Goal: Complete application form

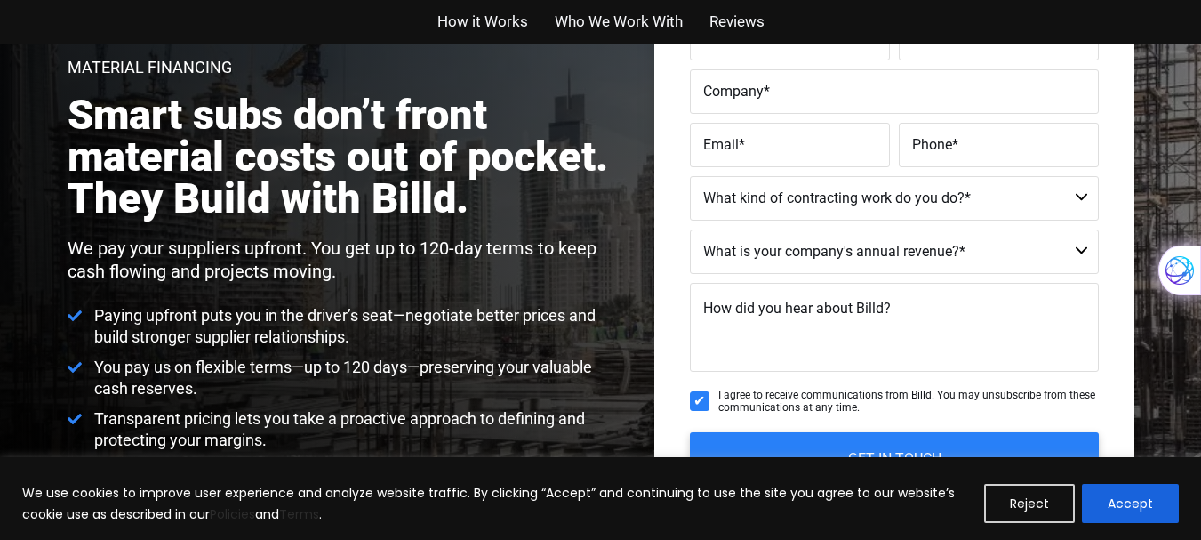
scroll to position [260, 0]
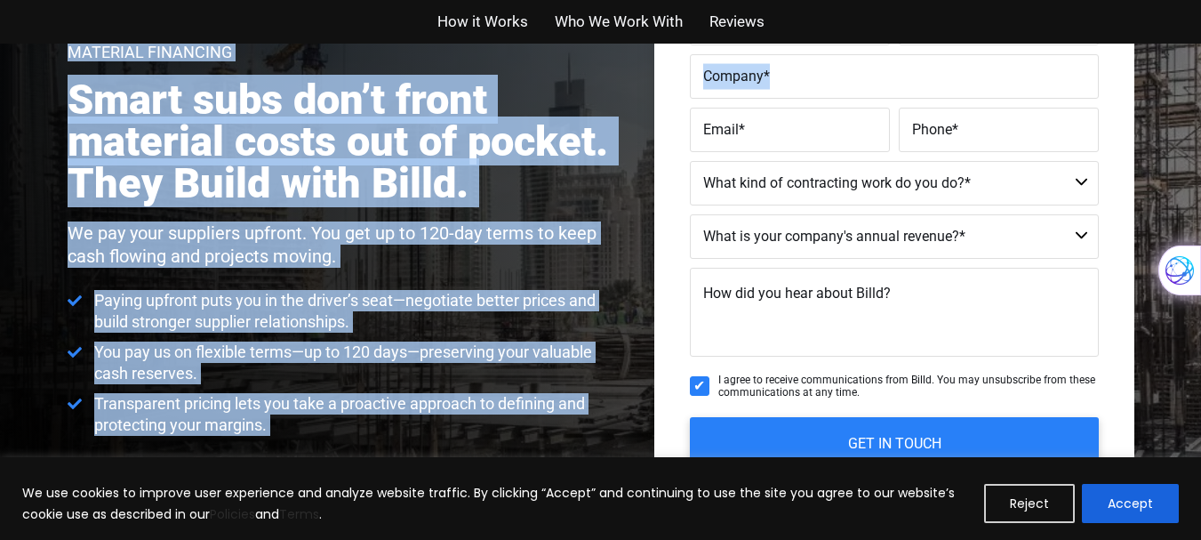
drag, startPoint x: 1200, startPoint y: 88, endPoint x: 1201, endPoint y: 64, distance: 24.0
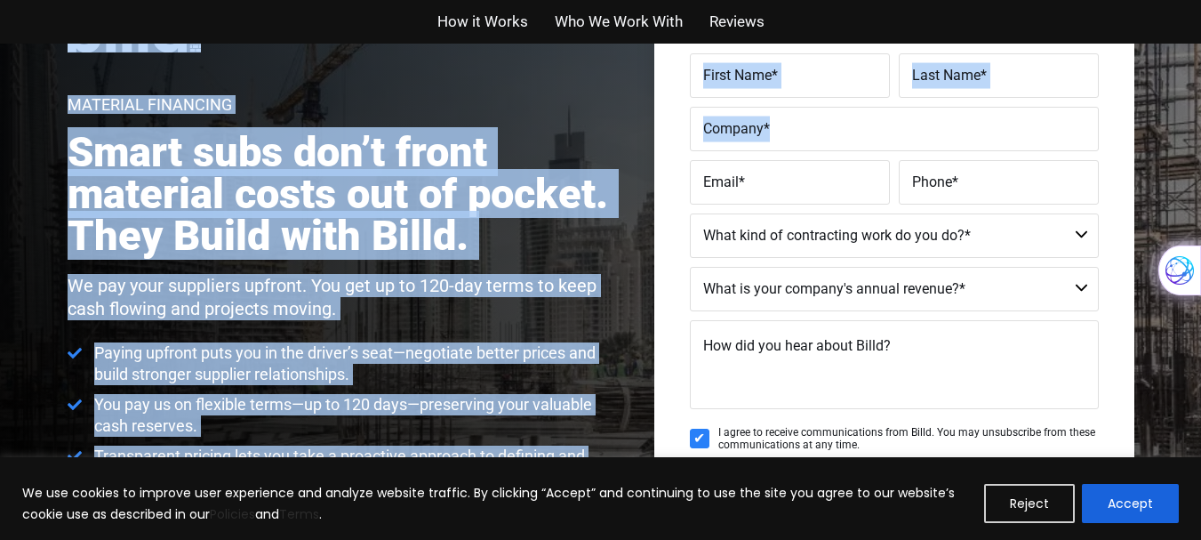
scroll to position [148, 0]
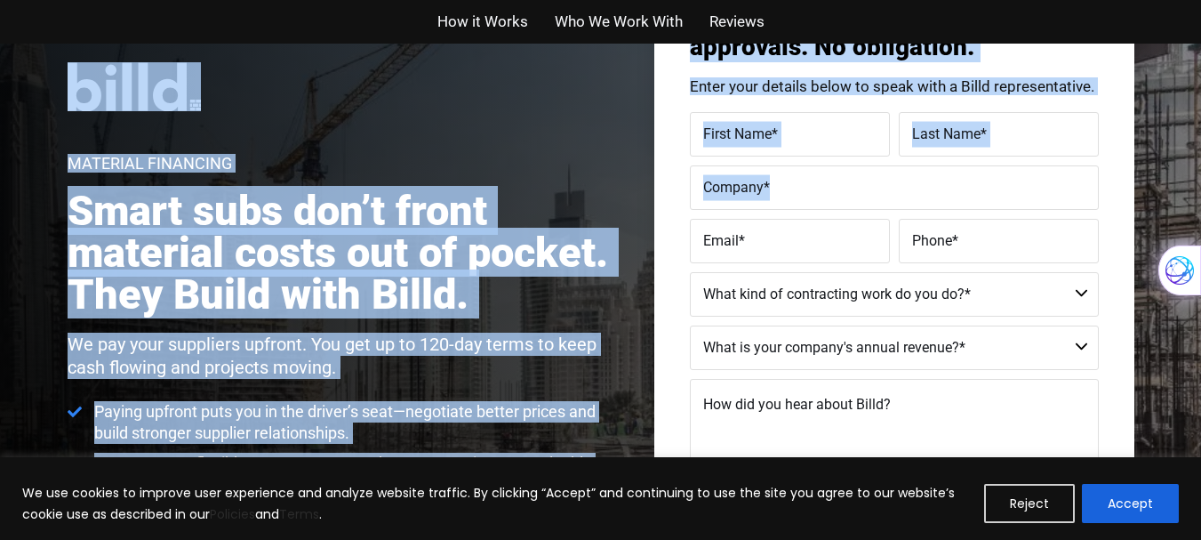
click at [830, 131] on label "First Name *" at bounding box center [789, 135] width 173 height 26
click at [830, 131] on input "First Name *" at bounding box center [790, 134] width 200 height 44
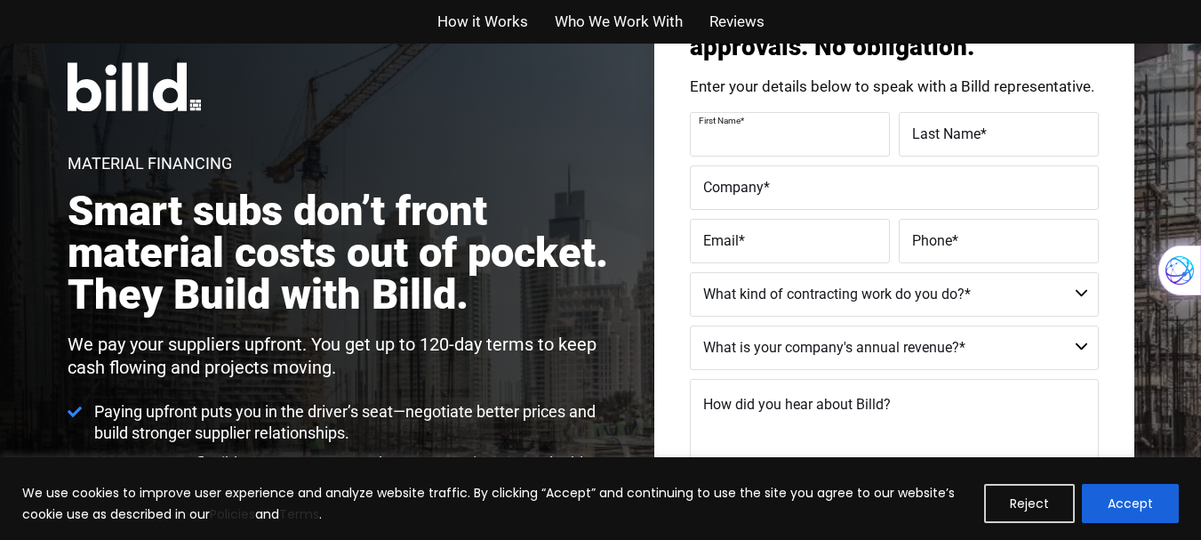
click at [830, 131] on label "First Name *" at bounding box center [788, 121] width 178 height 26
click at [830, 131] on input "First Name *" at bounding box center [790, 134] width 200 height 44
click at [830, 131] on label "First Name *" at bounding box center [789, 135] width 173 height 26
click at [830, 131] on input "First Name *" at bounding box center [790, 134] width 200 height 44
click at [829, 132] on label "First Name *" at bounding box center [789, 135] width 173 height 26
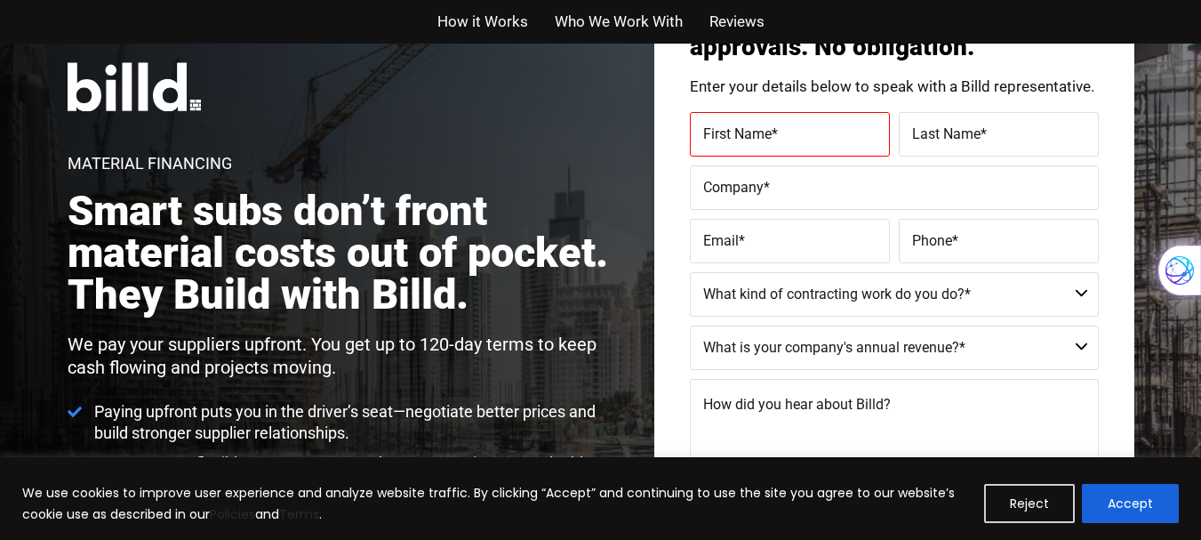
click at [829, 132] on input "First Name *" at bounding box center [790, 134] width 200 height 44
click at [829, 132] on label "First Name *" at bounding box center [789, 135] width 173 height 26
click at [829, 132] on input "First Name *" at bounding box center [790, 134] width 200 height 44
click at [829, 132] on label "First Name *" at bounding box center [789, 135] width 173 height 26
click at [829, 132] on input "First Name *" at bounding box center [790, 134] width 200 height 44
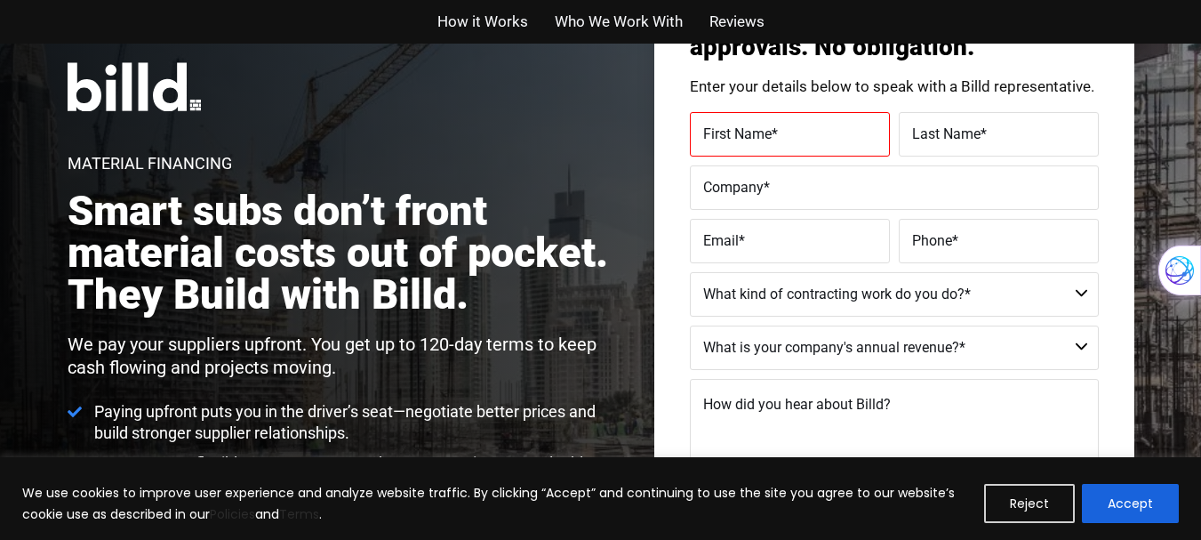
click at [829, 132] on label "First Name *" at bounding box center [789, 135] width 173 height 26
click at [829, 132] on input "First Name *" at bounding box center [790, 134] width 200 height 44
click at [825, 185] on label "Company *" at bounding box center [894, 188] width 382 height 26
click at [825, 185] on input "Company *" at bounding box center [894, 187] width 409 height 44
type input "a-zllc"
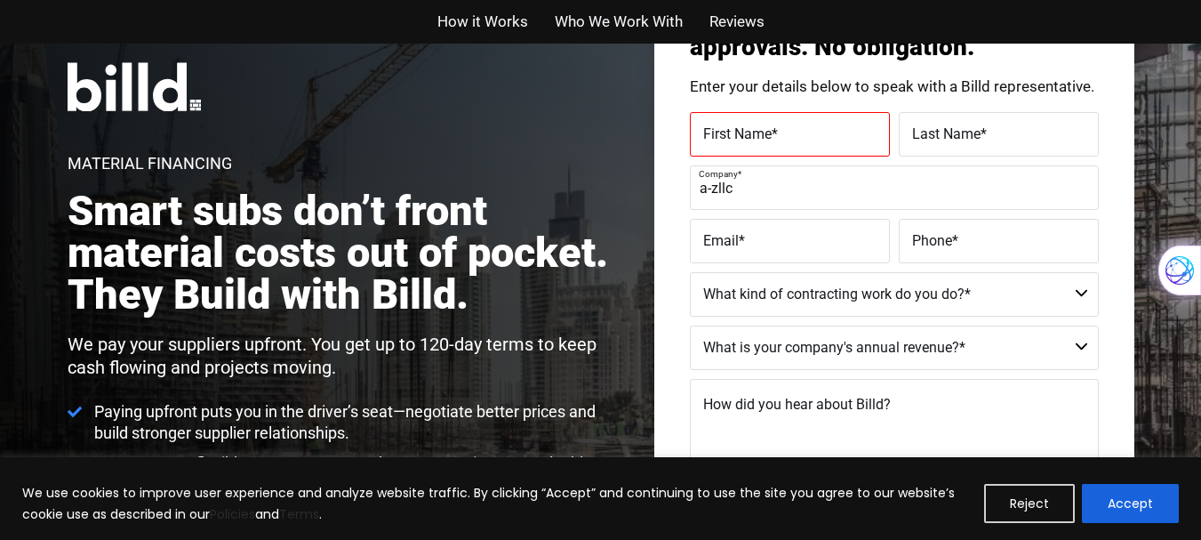
type input "[PERSON_NAME]"
type input "[EMAIL_ADDRESS][DOMAIN_NAME]"
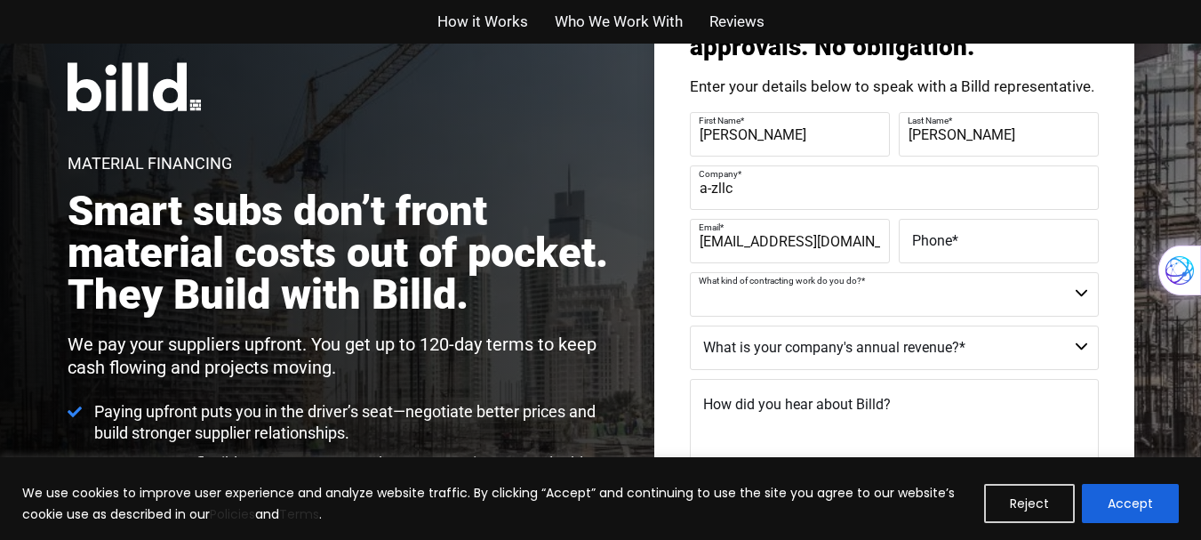
click at [1022, 291] on select "Residential - Our Services Do Not Apply Not a Contractor Commercial and Residen…" at bounding box center [894, 294] width 409 height 44
select select "Not a Contractor"
click at [690, 272] on select "Residential - Our Services Do Not Apply Not a Contractor Commercial and Residen…" at bounding box center [894, 294] width 409 height 44
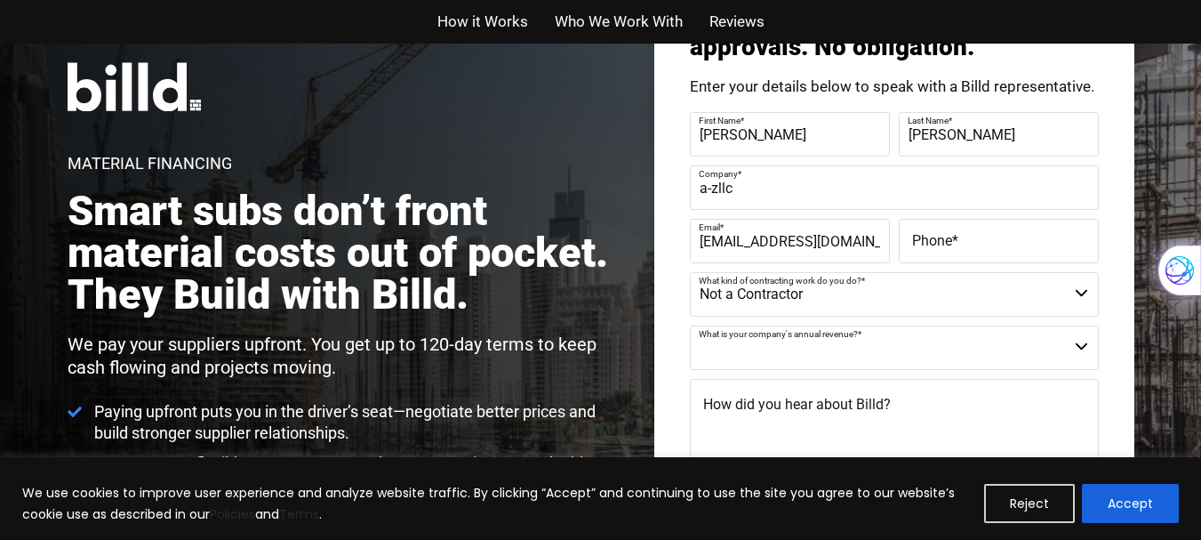
click at [949, 353] on select "Less than $1M $1M - $2M $2M - $4M $4M - $8M $8M - $25M $25M - $40M $40M +" at bounding box center [894, 347] width 409 height 44
select select "Less than $1M"
click at [690, 325] on select "Less than $1M $1M - $2M $2M - $4M $4M - $8M $8M - $25M $25M - $40M $40M +" at bounding box center [894, 347] width 409 height 44
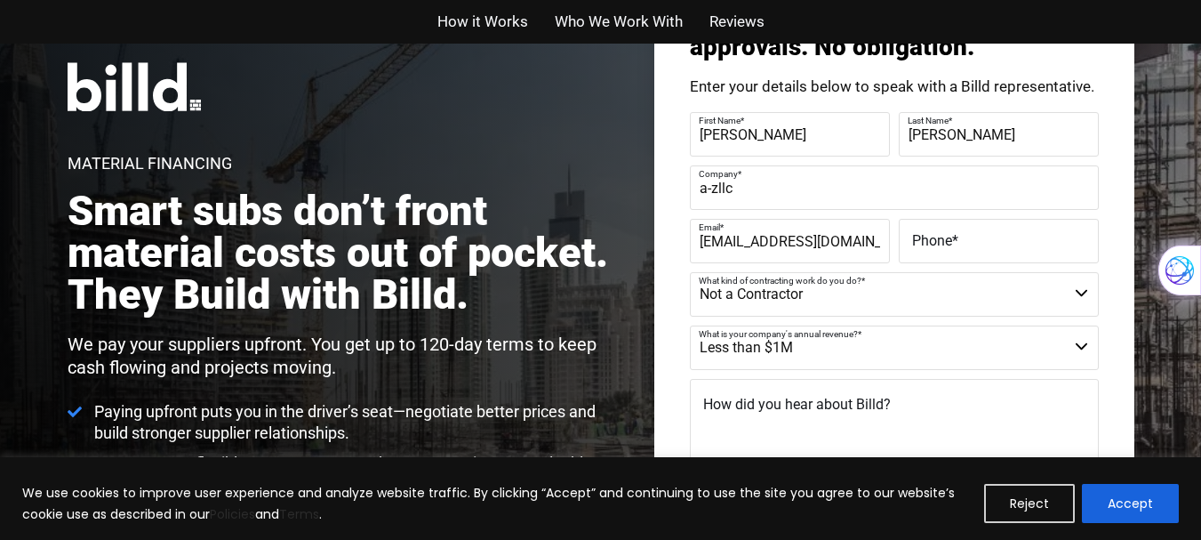
click at [951, 405] on textarea "How did you hear about Billd?" at bounding box center [894, 423] width 409 height 89
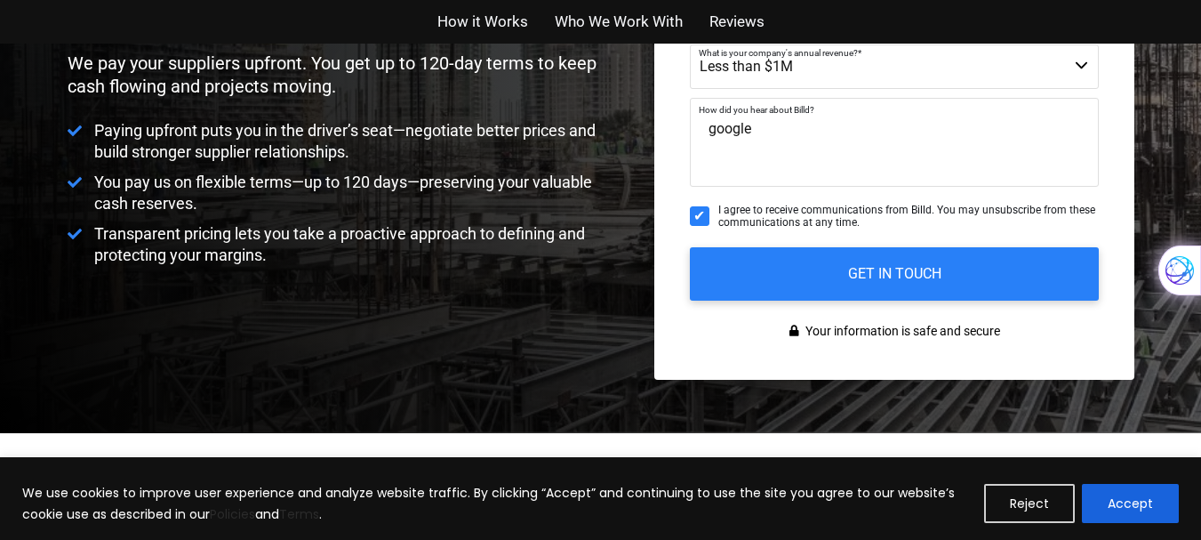
scroll to position [422, 0]
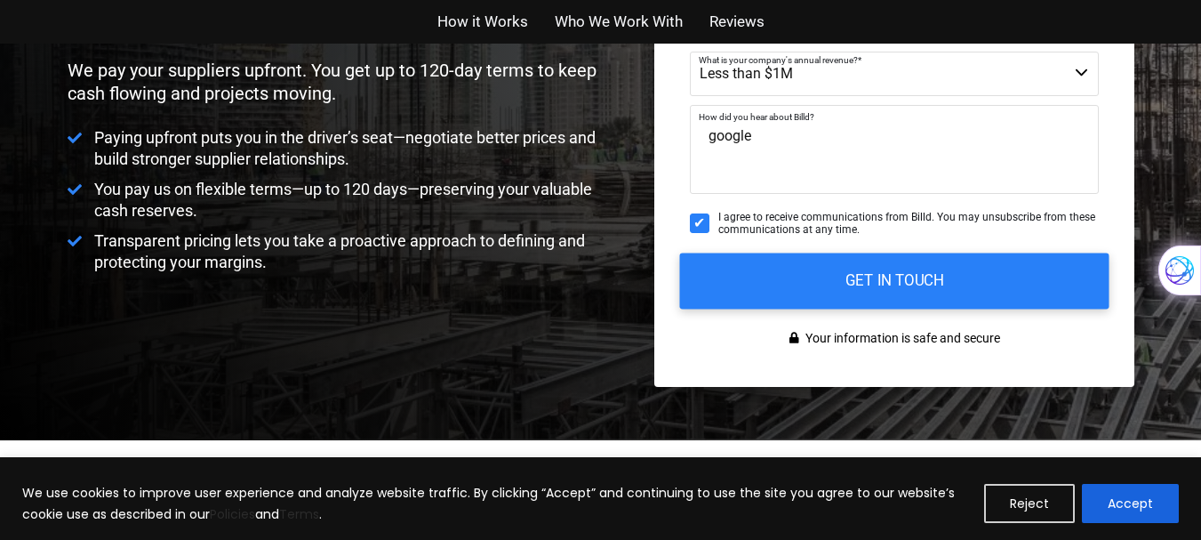
type textarea "google"
click at [820, 300] on input "GET IN TOUCH" at bounding box center [893, 280] width 429 height 56
click at [829, 292] on input "GET IN TOUCH" at bounding box center [893, 280] width 429 height 56
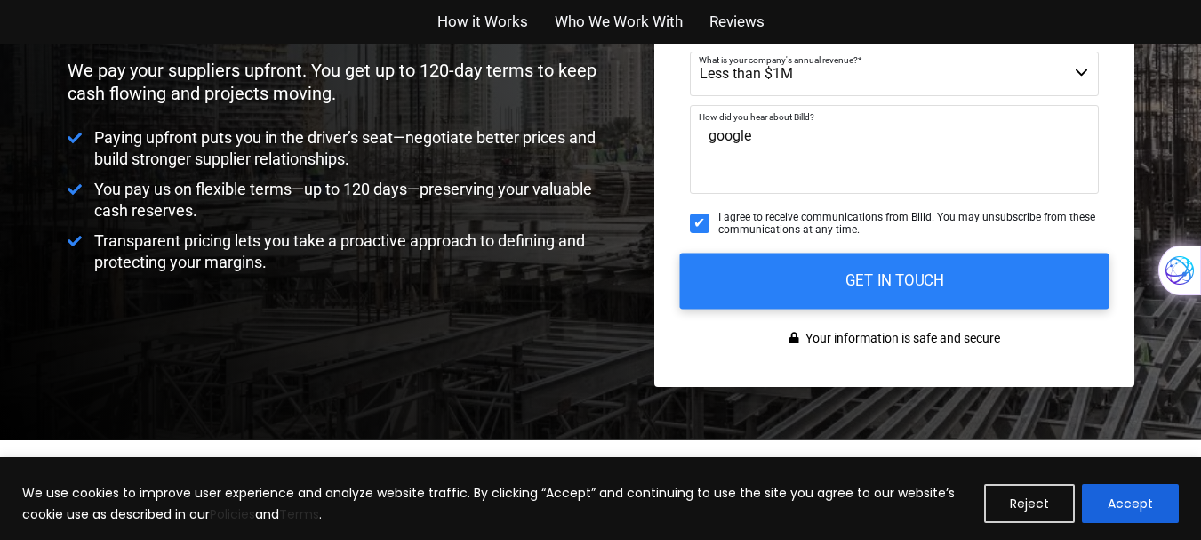
click at [829, 292] on input "GET IN TOUCH" at bounding box center [893, 280] width 429 height 56
click at [834, 280] on input "GET IN TOUCH" at bounding box center [893, 280] width 429 height 56
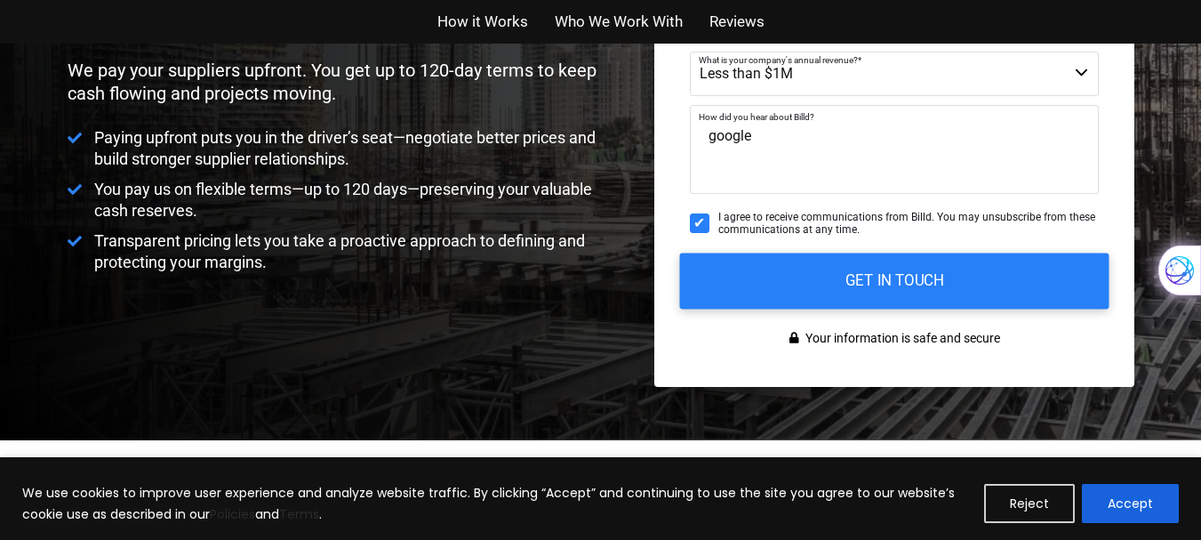
click at [834, 280] on input "GET IN TOUCH" at bounding box center [893, 280] width 429 height 56
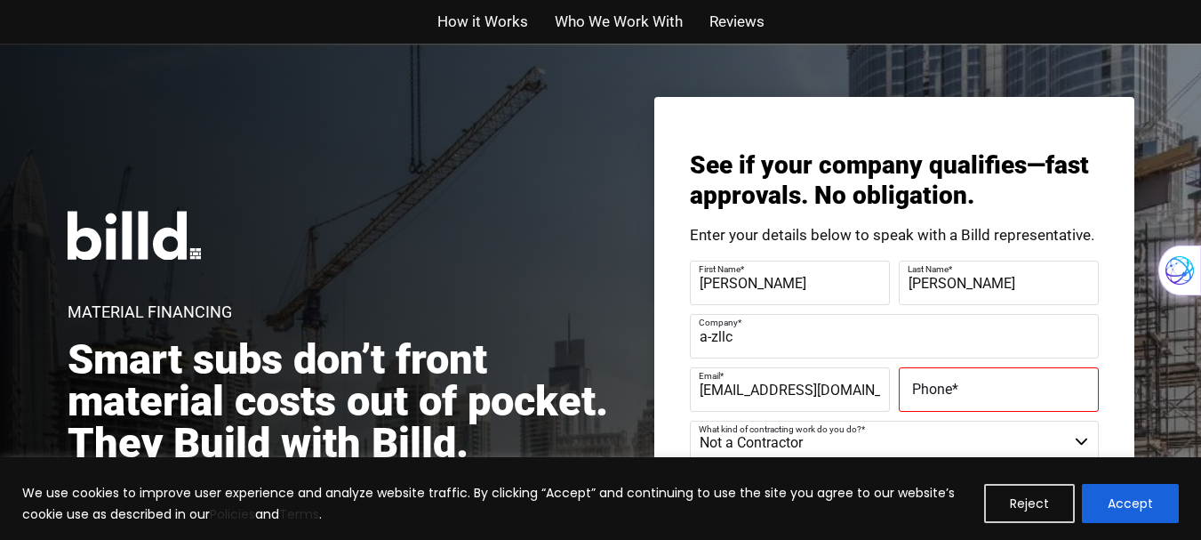
drag, startPoint x: 1013, startPoint y: 423, endPoint x: 1035, endPoint y: 397, distance: 33.5
click at [1035, 397] on form "First Name * [PERSON_NAME] Last Name * [PERSON_NAME] Company * a-zllc Email * […" at bounding box center [894, 494] width 409 height 469
select select "Commercial"
click at [690, 421] on select "Residential - Our Services Do Not Apply Not a Contractor Commercial and Residen…" at bounding box center [894, 443] width 409 height 44
click at [1036, 397] on label "Phone *" at bounding box center [998, 390] width 173 height 26
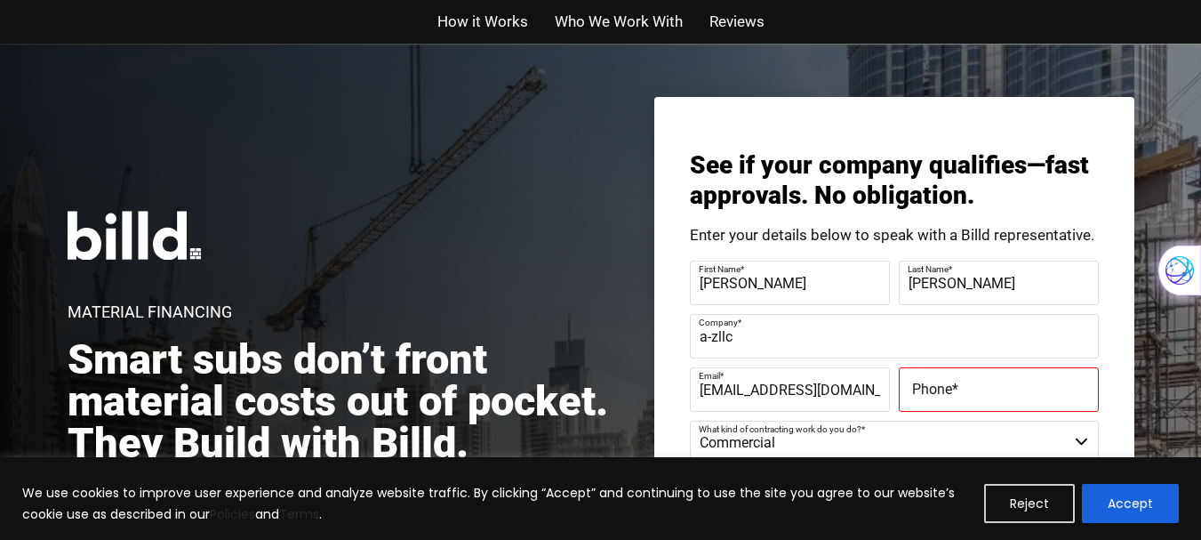
click at [1036, 397] on input "Phone *" at bounding box center [999, 389] width 200 height 44
click at [1036, 389] on label "Phone *" at bounding box center [997, 377] width 178 height 26
click at [1036, 397] on input "Phone *" at bounding box center [999, 389] width 200 height 44
click at [1048, 398] on label "Phone *" at bounding box center [998, 390] width 173 height 26
click at [1048, 398] on input "Phone *" at bounding box center [999, 389] width 200 height 44
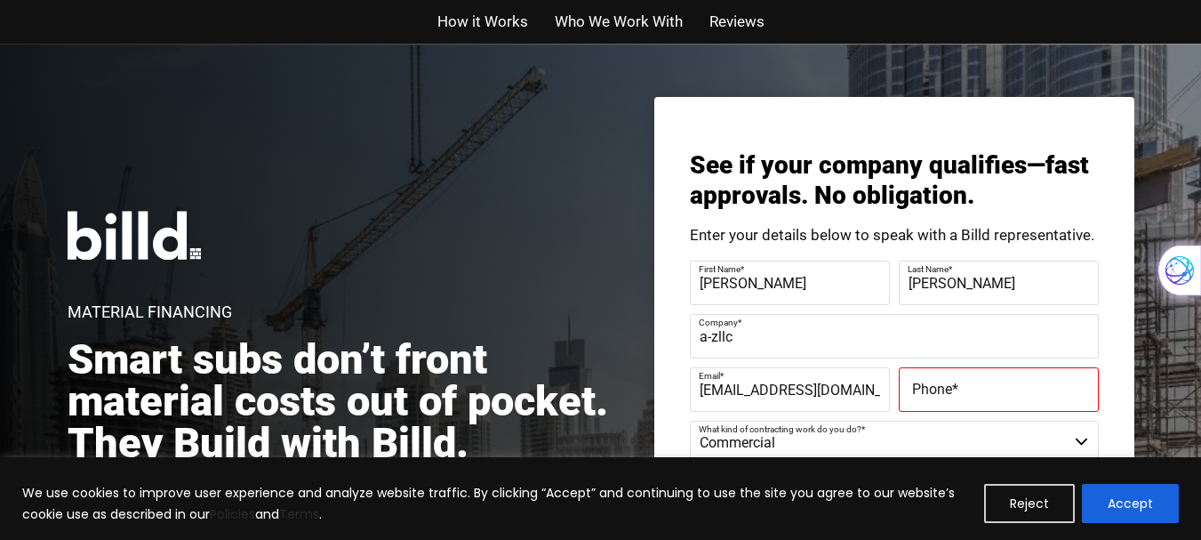
click at [1048, 398] on label "Phone *" at bounding box center [998, 390] width 173 height 26
click at [1048, 398] on input "Phone *" at bounding box center [999, 389] width 200 height 44
click at [762, 295] on input "[PERSON_NAME]" at bounding box center [790, 282] width 200 height 44
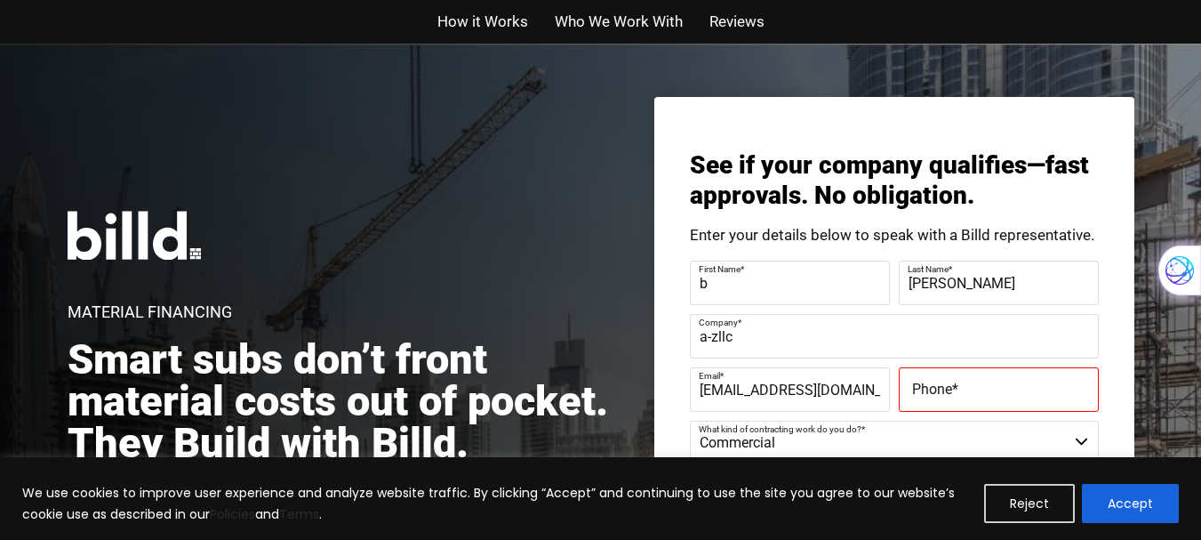
type input "b"
click at [950, 377] on label "Phone *" at bounding box center [998, 390] width 173 height 26
click at [950, 376] on input "Phone *" at bounding box center [999, 389] width 200 height 44
click at [950, 377] on label "Phone *" at bounding box center [998, 390] width 173 height 26
click at [950, 376] on input "Phone *" at bounding box center [999, 389] width 200 height 44
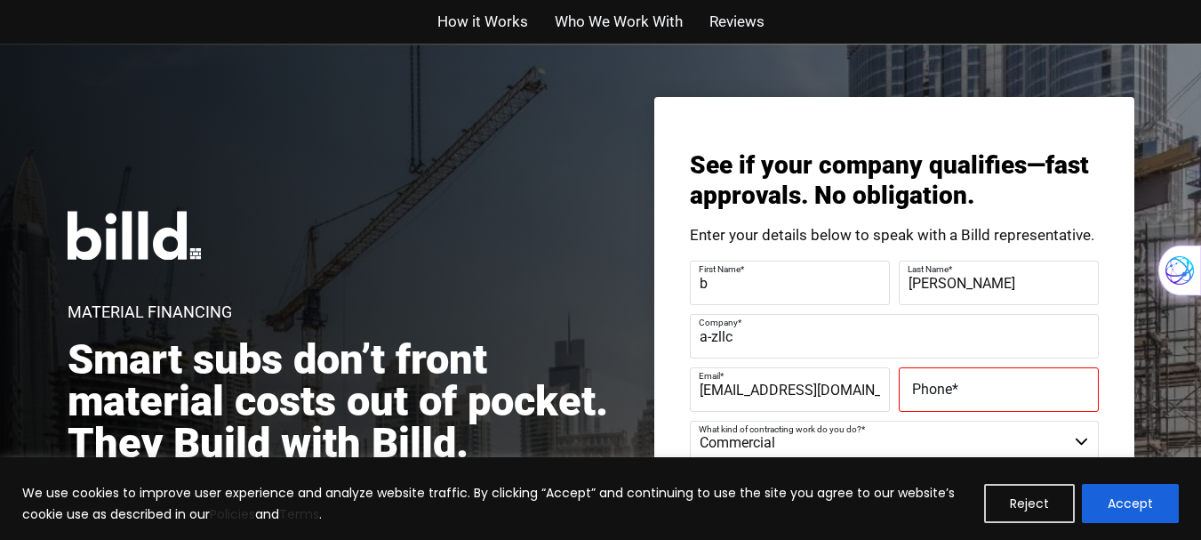
click at [950, 377] on label "Phone *" at bounding box center [998, 390] width 173 height 26
click at [950, 376] on input "Phone *" at bounding box center [999, 389] width 200 height 44
click at [950, 377] on label "Phone *" at bounding box center [998, 390] width 173 height 26
click at [950, 376] on input "Phone *" at bounding box center [999, 389] width 200 height 44
